Goal: Navigation & Orientation: Find specific page/section

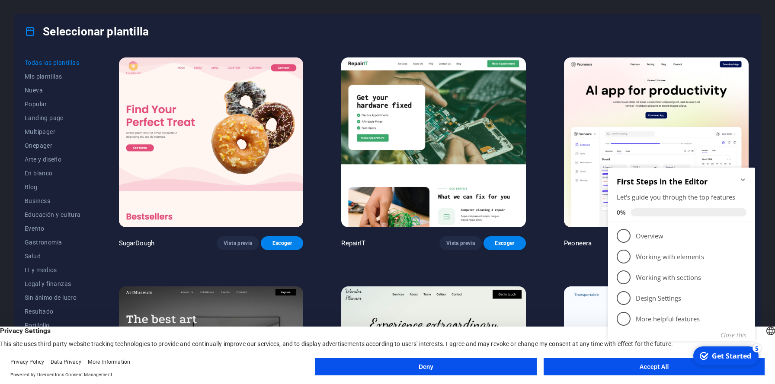
click at [741, 179] on icon "Minimize checklist" at bounding box center [742, 179] width 7 height 7
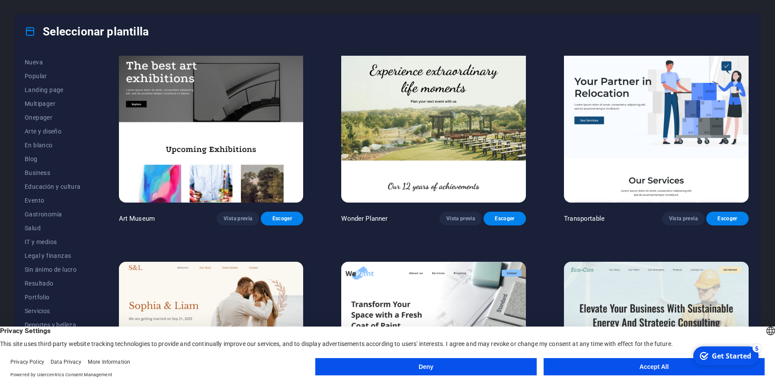
scroll to position [29, 0]
click at [61, 251] on button "Legal y finanzas" at bounding box center [53, 256] width 56 height 14
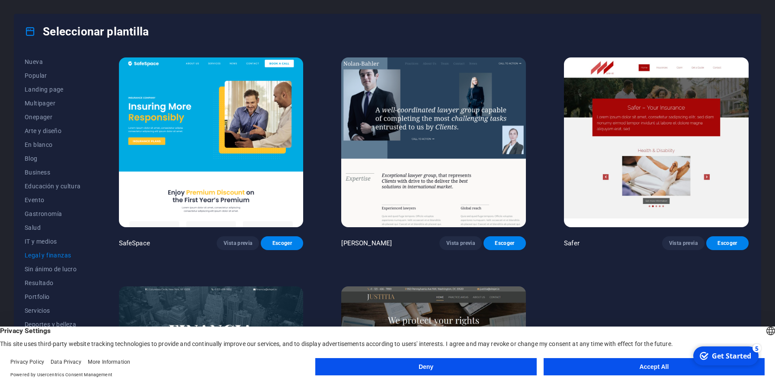
scroll to position [112, 0]
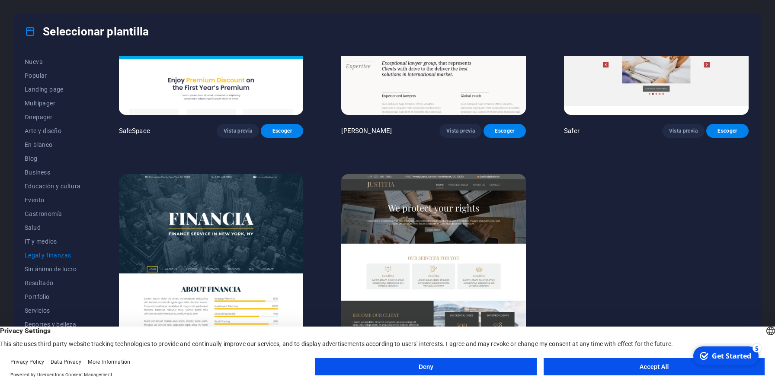
click at [457, 369] on button "Deny" at bounding box center [425, 366] width 221 height 17
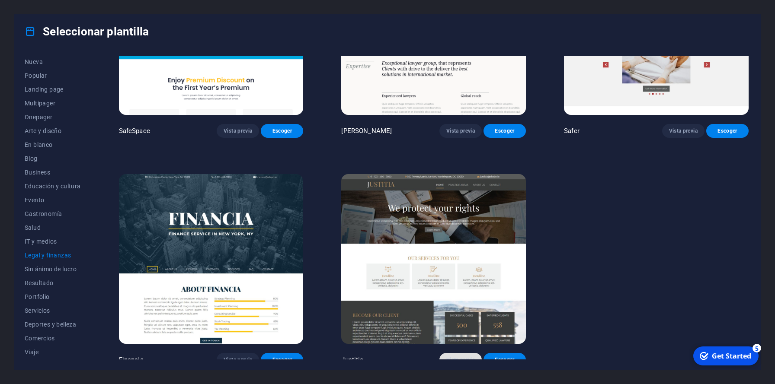
click at [463, 357] on span "Vista previa" at bounding box center [460, 360] width 29 height 7
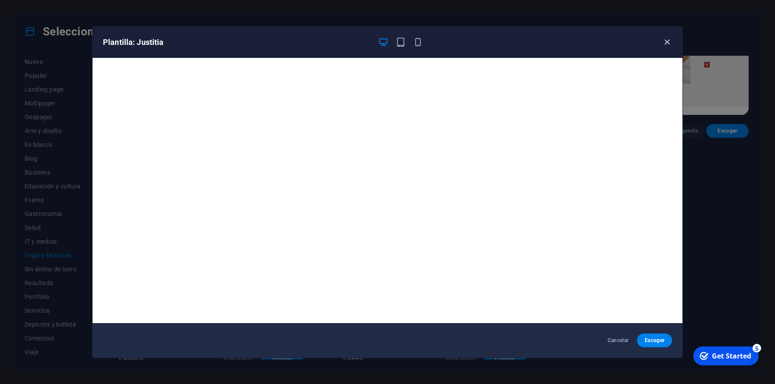
click at [669, 44] on icon "button" at bounding box center [667, 42] width 10 height 10
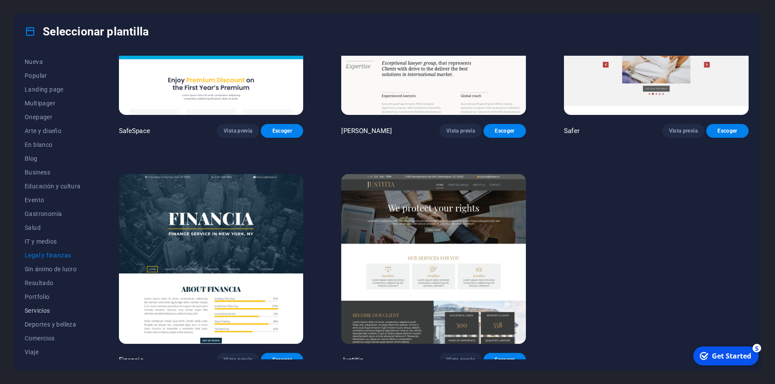
click at [52, 310] on span "Servicios" at bounding box center [53, 310] width 56 height 7
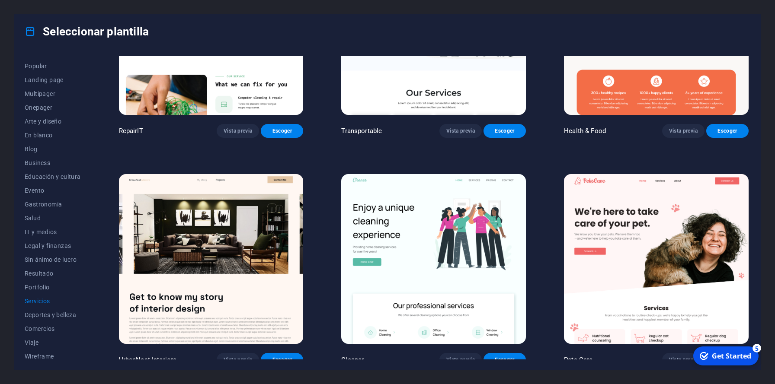
scroll to position [42, 0]
click at [57, 353] on span "Wireframe" at bounding box center [53, 352] width 56 height 7
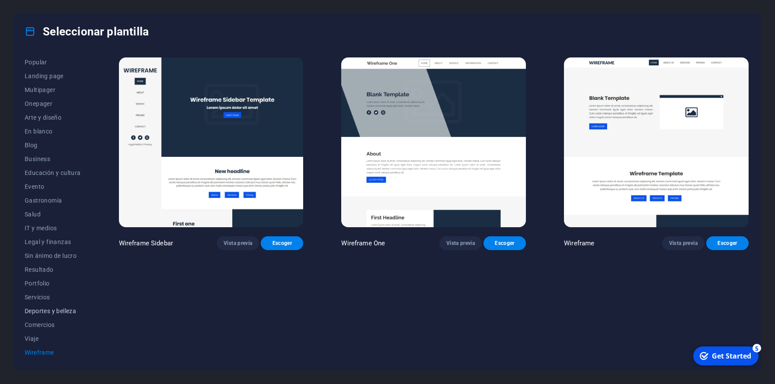
scroll to position [0, 0]
click at [54, 271] on span "IT y medios" at bounding box center [53, 270] width 56 height 7
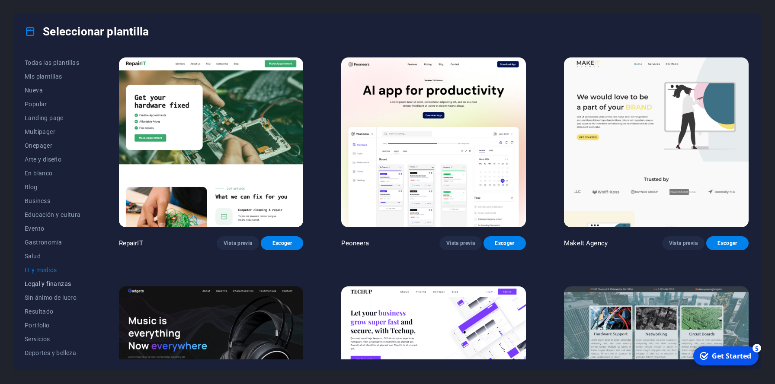
click at [56, 287] on span "Legal y finanzas" at bounding box center [53, 284] width 56 height 7
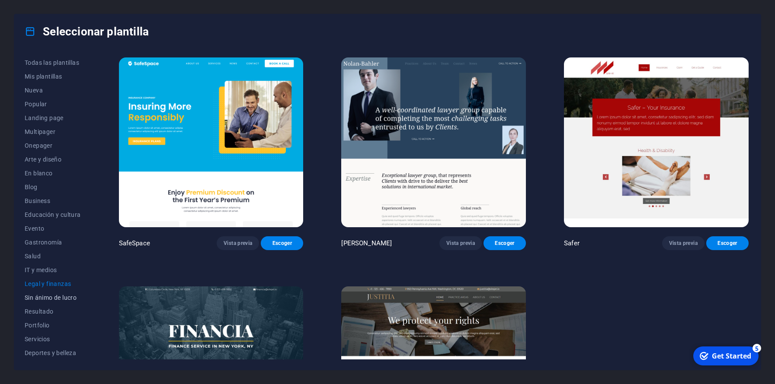
click at [58, 299] on span "Sin ánimo de lucro" at bounding box center [53, 297] width 56 height 7
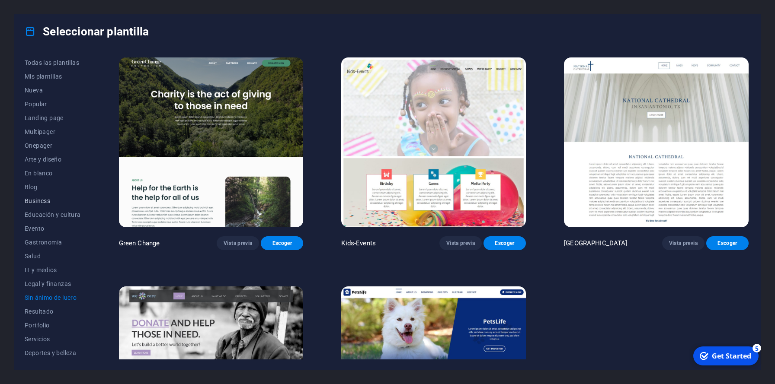
click at [44, 198] on span "Business" at bounding box center [53, 201] width 56 height 7
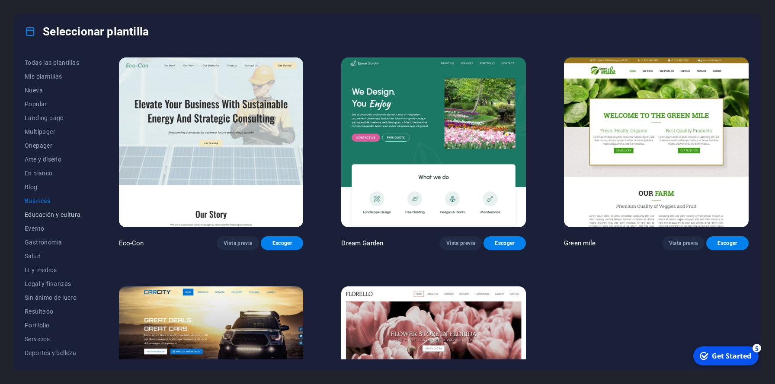
click at [49, 215] on span "Educación y cultura" at bounding box center [53, 214] width 56 height 7
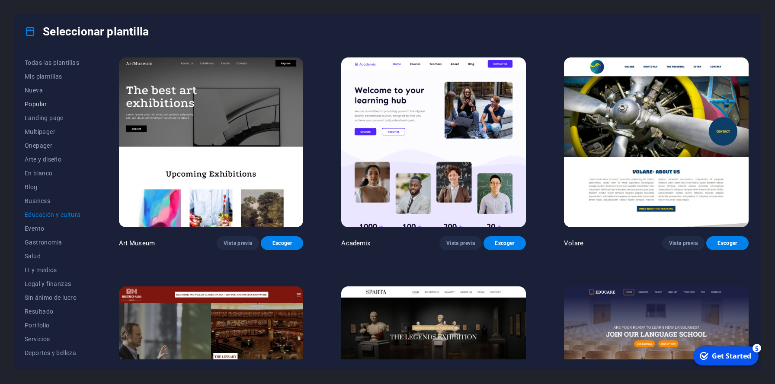
click at [55, 107] on span "Popular" at bounding box center [53, 104] width 56 height 7
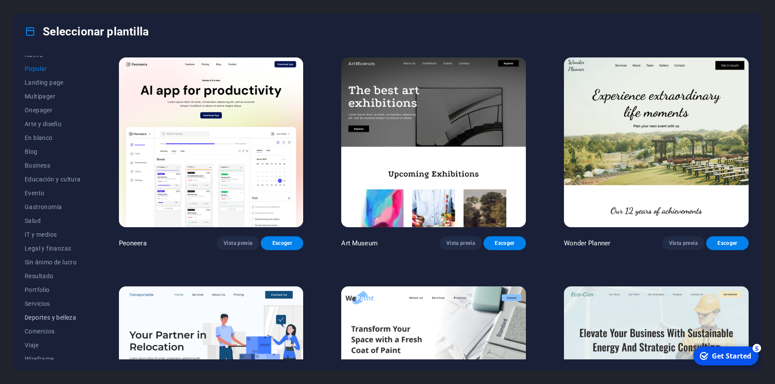
scroll to position [42, 0]
click at [46, 300] on span "Servicios" at bounding box center [53, 297] width 56 height 7
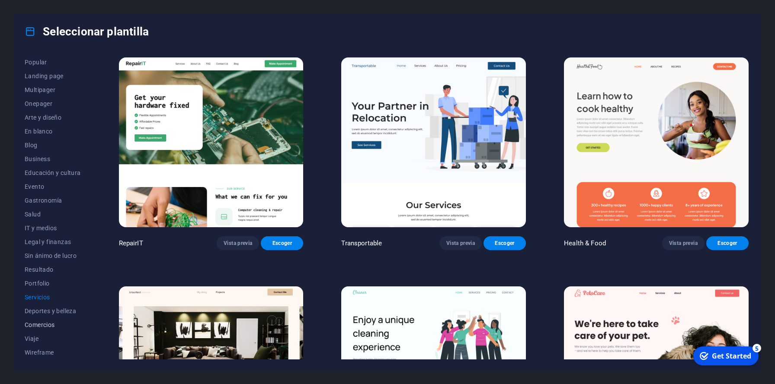
click at [47, 322] on span "Comercios" at bounding box center [53, 325] width 56 height 7
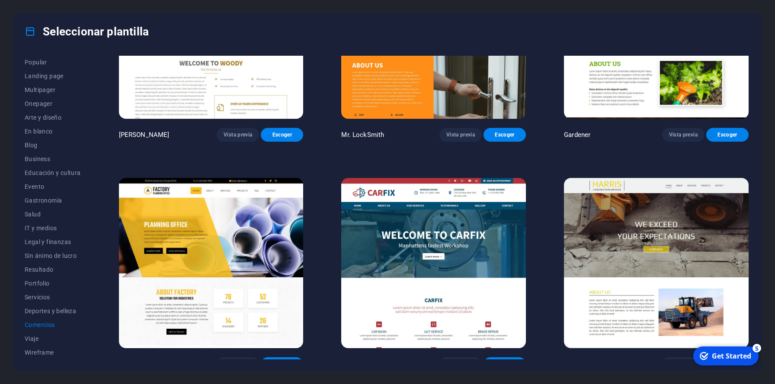
scroll to position [0, 0]
